Goal: Transaction & Acquisition: Obtain resource

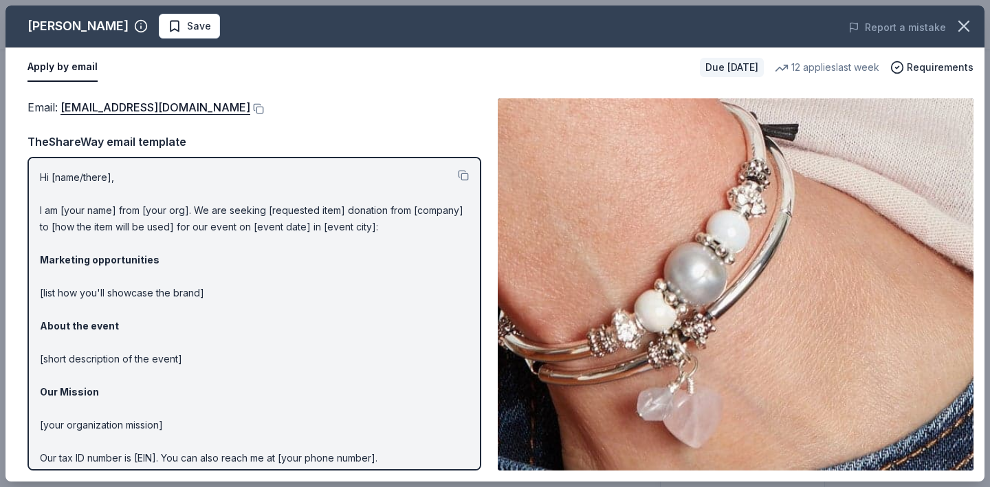
scroll to position [207, 0]
click at [250, 106] on button at bounding box center [257, 108] width 14 height 11
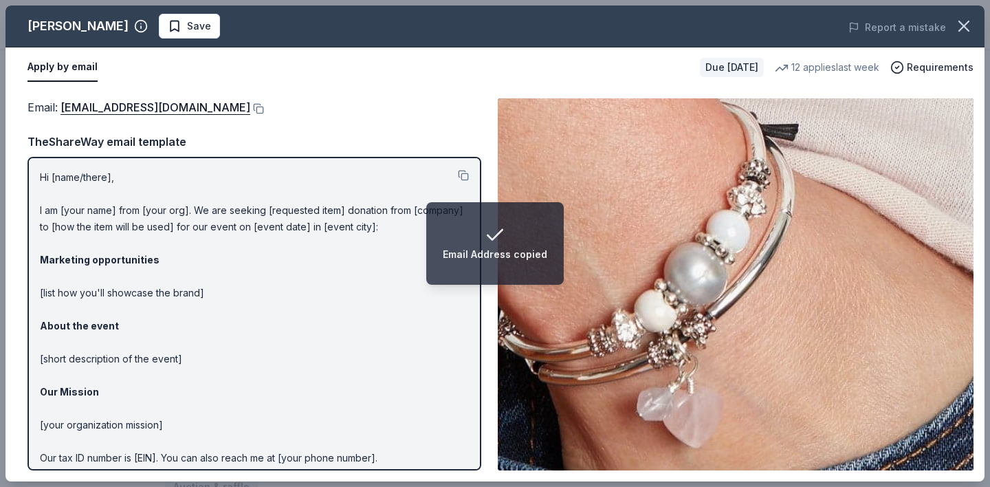
click at [67, 27] on div "Lizzy James" at bounding box center [78, 26] width 101 height 22
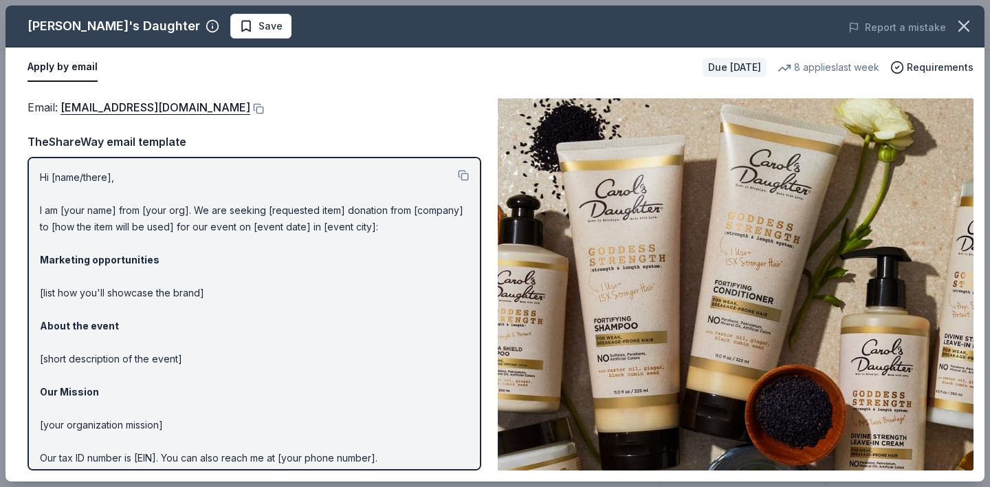
scroll to position [209, 0]
click at [258, 109] on button at bounding box center [257, 108] width 14 height 11
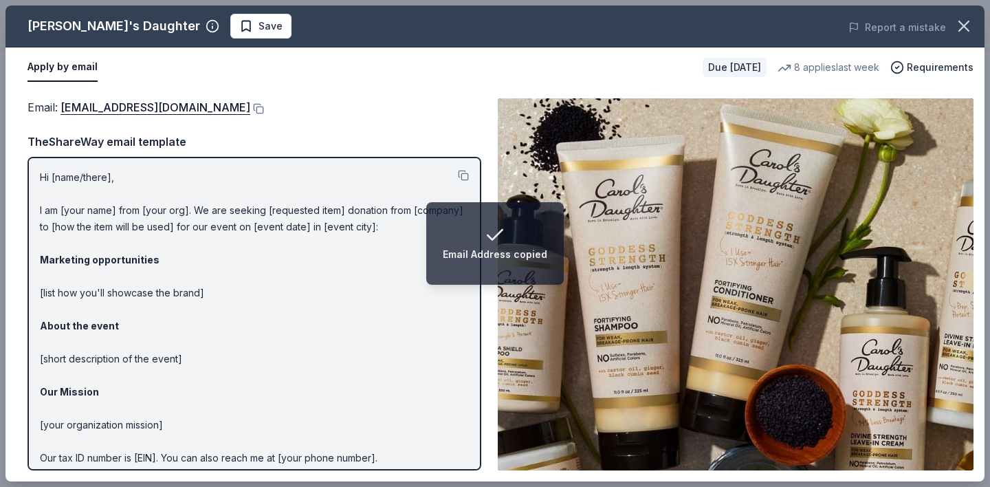
click at [85, 30] on div "Carol's Daughter" at bounding box center [114, 26] width 173 height 22
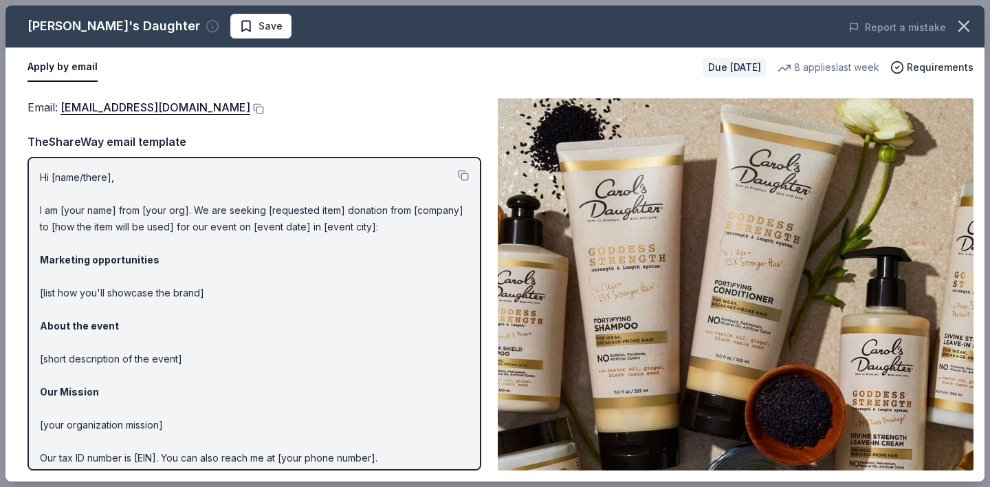
click at [206, 26] on icon "button" at bounding box center [213, 26] width 14 height 14
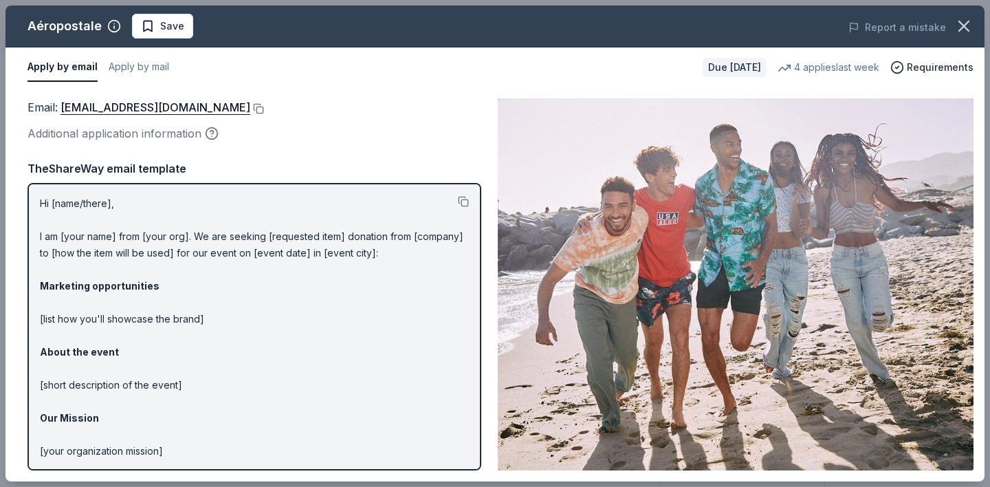
scroll to position [236, 0]
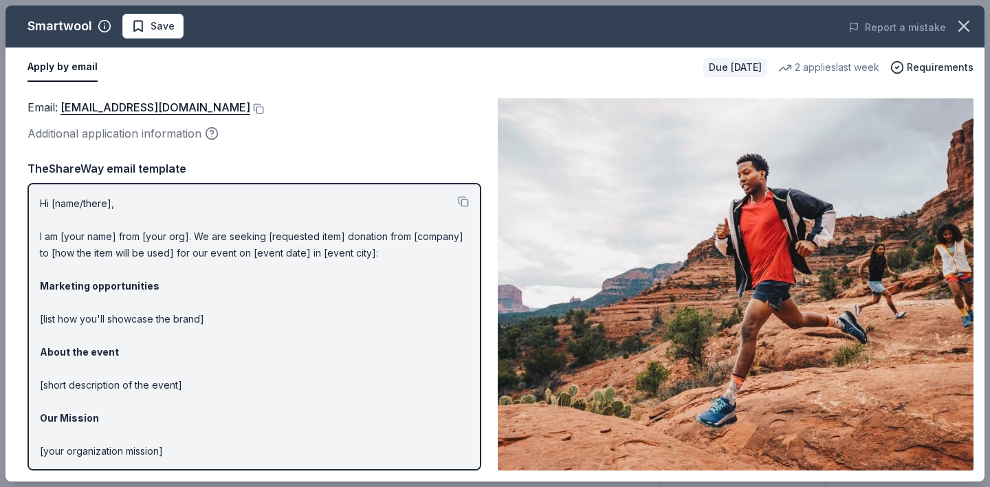
scroll to position [258, 0]
click at [251, 107] on button at bounding box center [257, 108] width 14 height 11
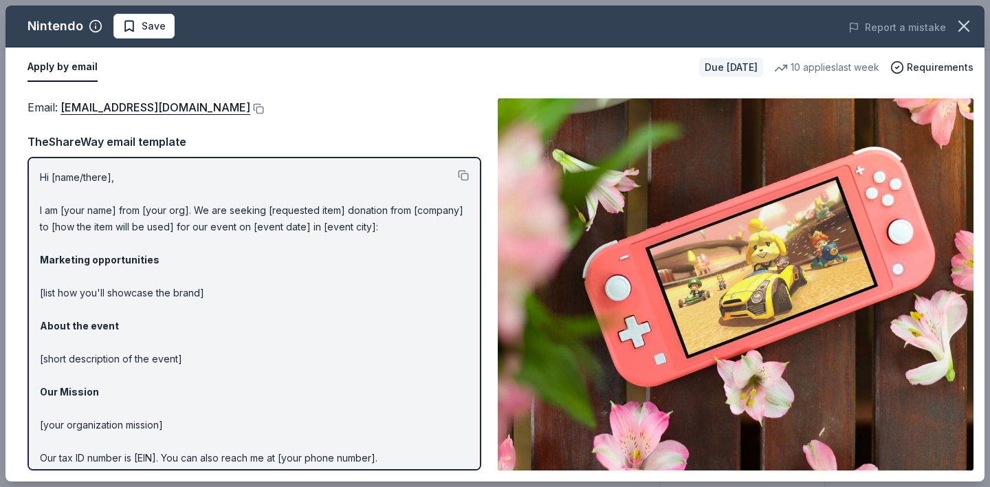
scroll to position [261, 0]
click at [264, 107] on button at bounding box center [257, 108] width 14 height 11
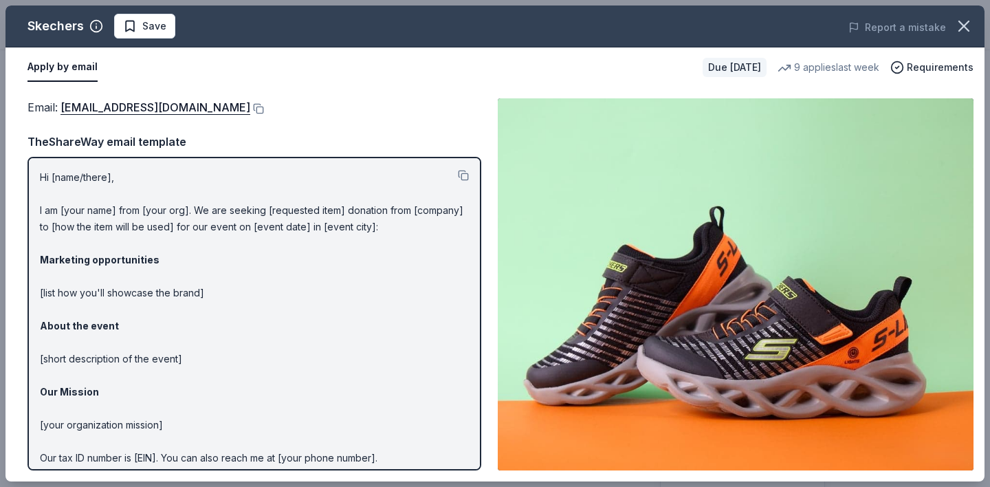
scroll to position [203, 0]
click at [48, 32] on div "Skechers" at bounding box center [56, 26] width 56 height 22
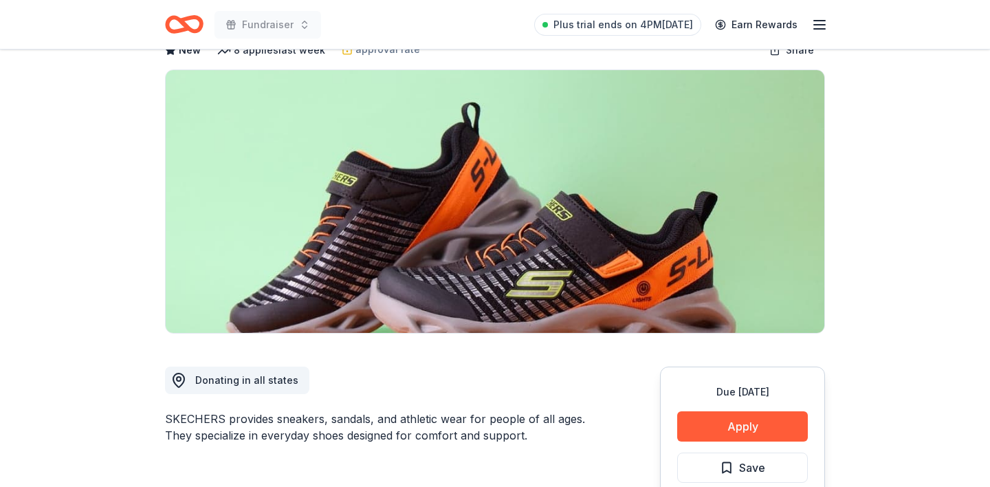
scroll to position [153, 0]
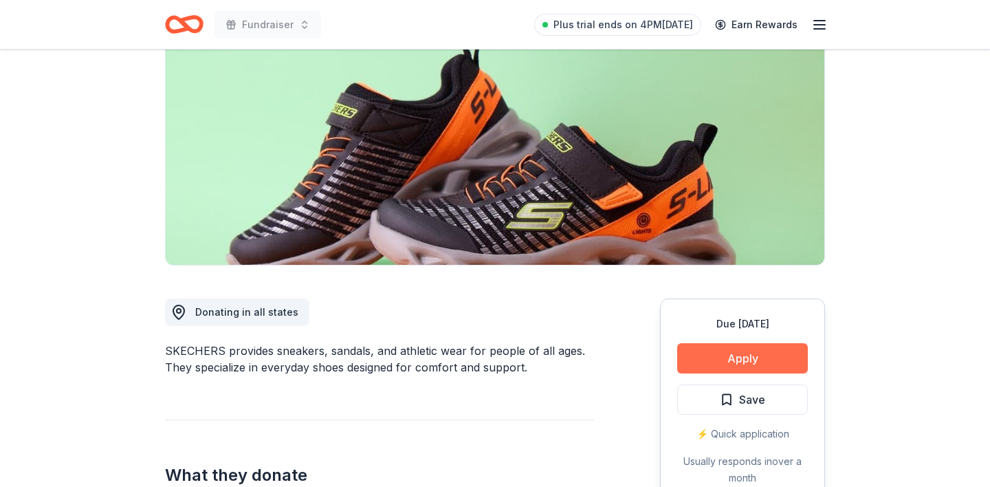
click at [765, 356] on button "Apply" at bounding box center [742, 358] width 131 height 30
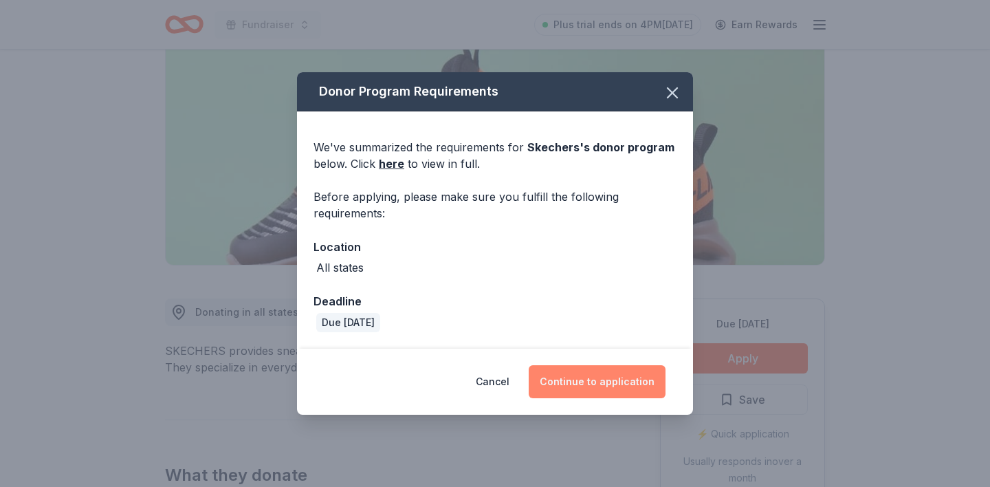
click at [589, 390] on button "Continue to application" at bounding box center [597, 381] width 137 height 33
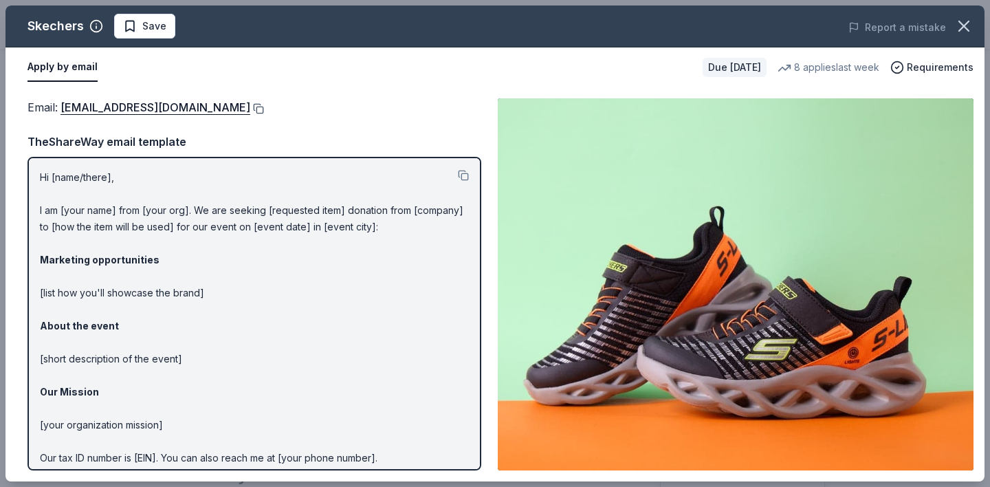
click at [250, 109] on button at bounding box center [257, 108] width 14 height 11
